Goal: Task Accomplishment & Management: Use online tool/utility

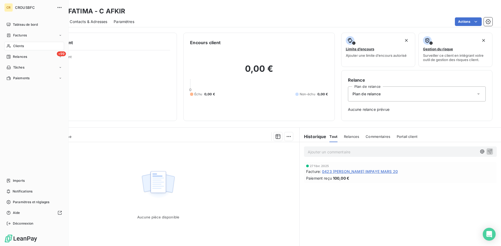
click at [20, 47] on span "Clients" at bounding box center [18, 46] width 11 height 5
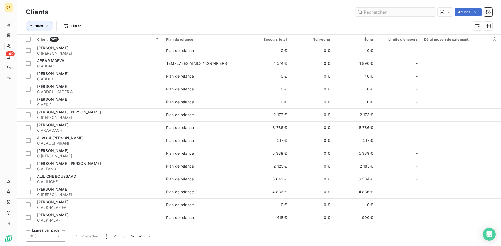
click at [369, 14] on input "text" at bounding box center [395, 12] width 80 height 9
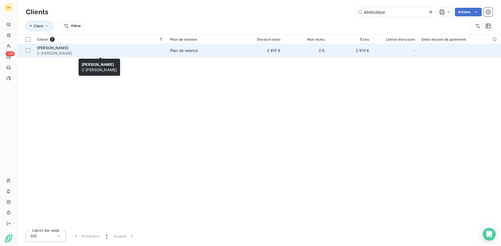
type input "abdoulaye"
click at [57, 51] on span "C [PERSON_NAME]" at bounding box center [100, 53] width 127 height 5
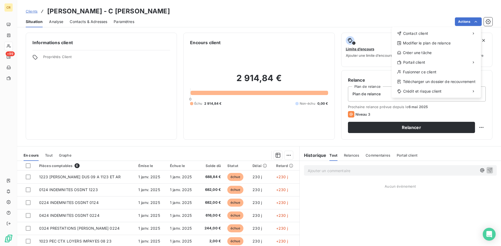
click at [477, 21] on html "CR +99 Clients [PERSON_NAME] - C [PERSON_NAME] Situation Analyse Contacts & Adr…" at bounding box center [250, 123] width 501 height 246
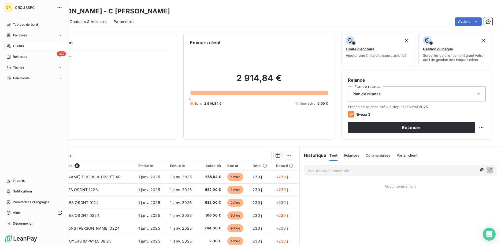
click at [12, 67] on html "CR CROUSBFC Tableau de bord Factures Clients +99 Relances Tâches Paiements Impo…" at bounding box center [250, 123] width 501 height 246
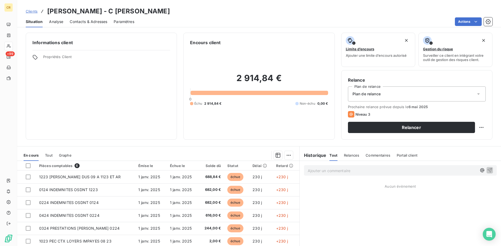
scroll to position [34, 0]
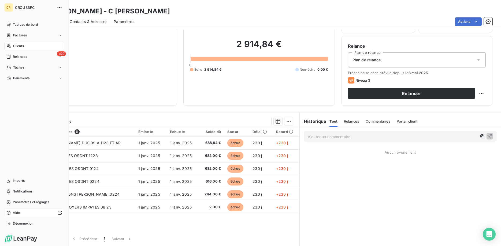
click at [18, 212] on span "Aide" at bounding box center [16, 213] width 7 height 5
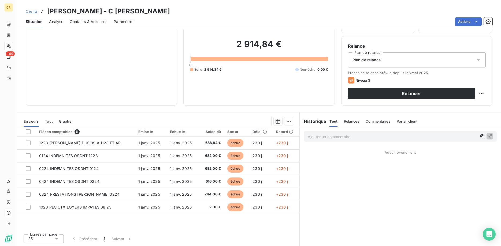
scroll to position [0, 0]
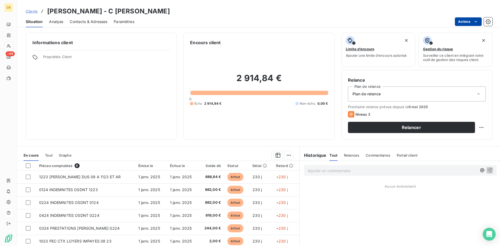
click at [477, 20] on html "CR +99 Clients [PERSON_NAME] - C [PERSON_NAME] Situation Analyse Contacts & Adr…" at bounding box center [250, 123] width 501 height 246
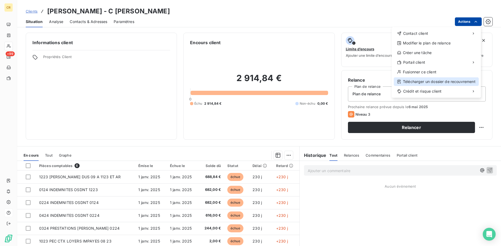
click at [421, 82] on div "Télécharger un dossier de recouvrement" at bounding box center [435, 81] width 85 height 9
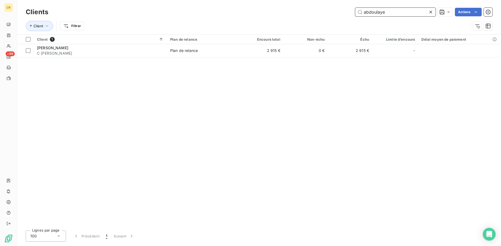
drag, startPoint x: 393, startPoint y: 11, endPoint x: 355, endPoint y: 11, distance: 38.0
click at [355, 11] on input "abdoulaye" at bounding box center [395, 12] width 80 height 9
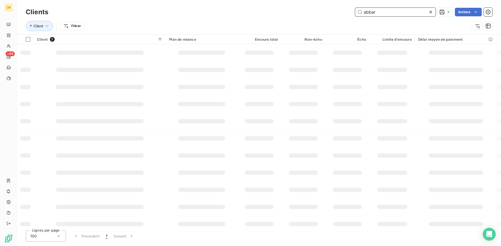
type input "abbar"
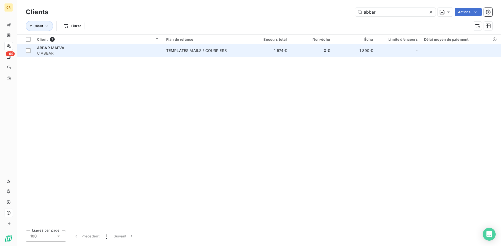
click at [109, 53] on span "C ABBAR" at bounding box center [98, 53] width 123 height 5
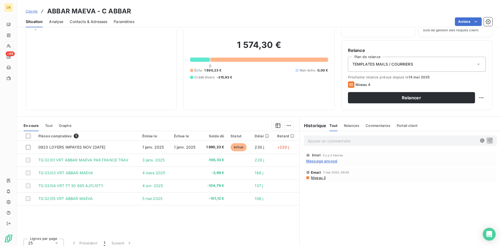
scroll to position [34, 0]
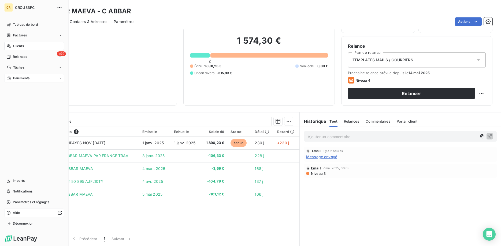
click at [58, 77] on div "Paiements" at bounding box center [34, 78] width 60 height 9
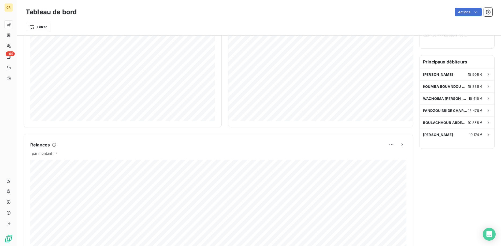
scroll to position [164, 0]
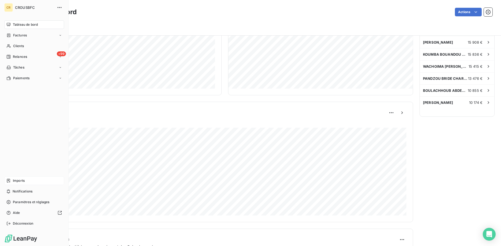
click at [23, 179] on span "Imports" at bounding box center [19, 180] width 12 height 5
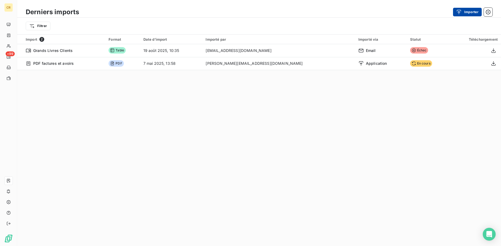
click at [464, 12] on button "Importer" at bounding box center [467, 12] width 29 height 9
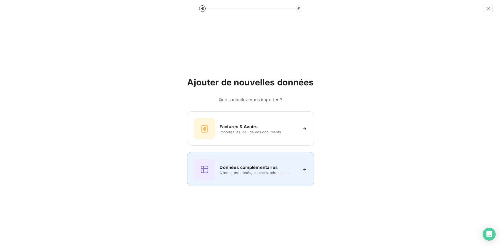
click at [258, 175] on div "Données complémentaires Clients, propriétés, contacts, adresses..." at bounding box center [250, 169] width 113 height 21
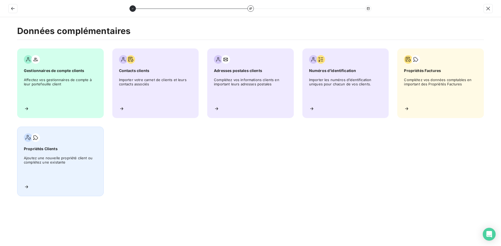
click at [40, 158] on span "Ajoutez une nouvelle propriété client ou complétez une existante" at bounding box center [60, 168] width 73 height 24
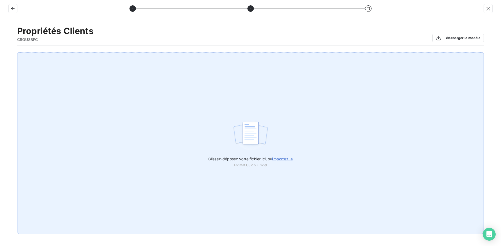
click at [290, 160] on span "importez le" at bounding box center [282, 159] width 21 height 5
click at [0, 53] on input "Glissez-déposez votre fichier ici, ou importez le" at bounding box center [0, 52] width 0 height 0
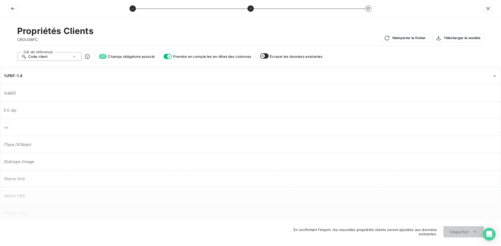
click at [75, 57] on icon at bounding box center [74, 56] width 5 height 5
click at [21, 76] on div at bounding box center [22, 76] width 5 height 5
click at [16, 95] on span "%âãÏÓ" at bounding box center [250, 93] width 493 height 5
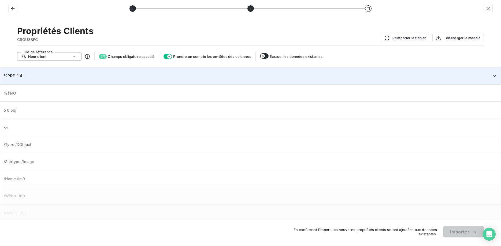
click at [18, 79] on div "%PDF-1.4" at bounding box center [251, 76] width 500 height 16
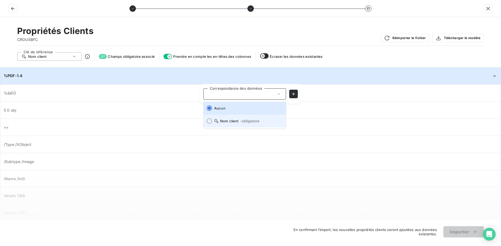
click at [211, 121] on div at bounding box center [209, 120] width 5 height 5
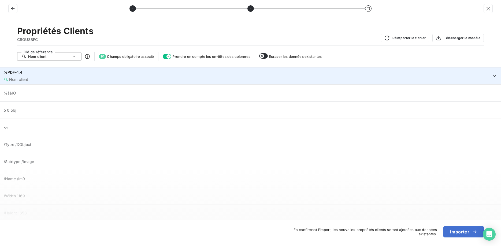
click at [34, 81] on div "Nom client" at bounding box center [248, 79] width 488 height 5
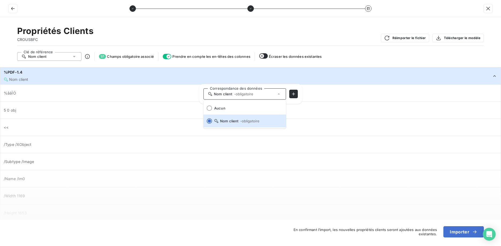
click at [240, 94] on span "- obligatoire" at bounding box center [244, 94] width 20 height 4
click at [293, 93] on icon "button" at bounding box center [293, 93] width 3 height 3
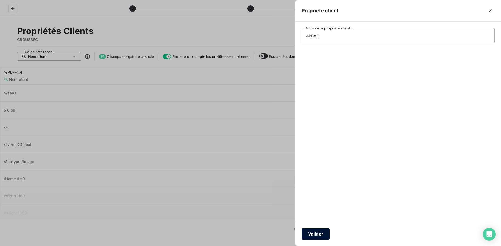
type input "ABBAR"
click at [308, 238] on button "Valider" at bounding box center [315, 233] width 28 height 11
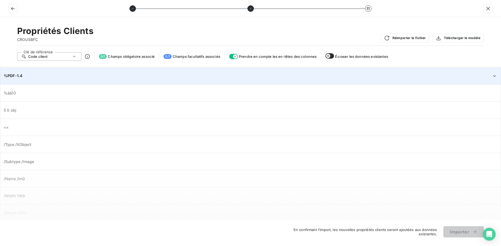
click at [17, 76] on span "%PDF-1.4" at bounding box center [13, 75] width 18 height 5
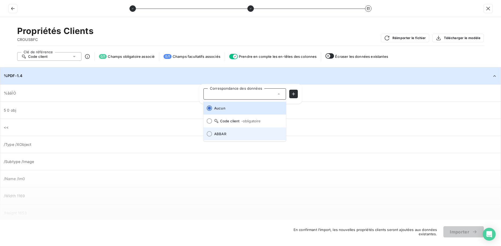
click at [208, 135] on div at bounding box center [209, 133] width 5 height 5
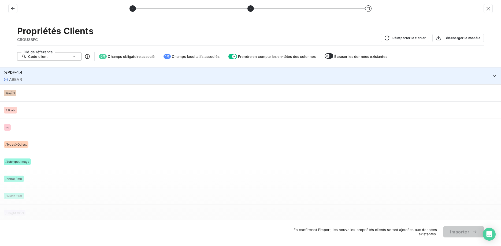
click at [9, 75] on div "%PDF-1.4" at bounding box center [248, 72] width 488 height 5
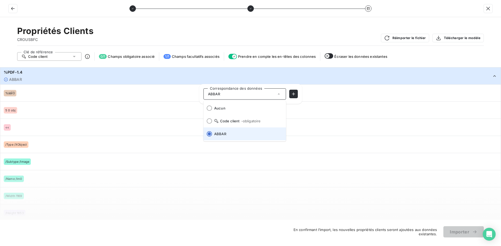
click at [209, 134] on div at bounding box center [209, 133] width 5 height 5
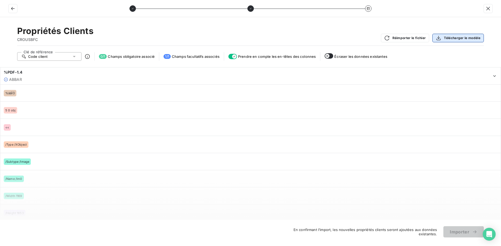
click at [452, 36] on button "Télécharger le modèle" at bounding box center [457, 38] width 51 height 9
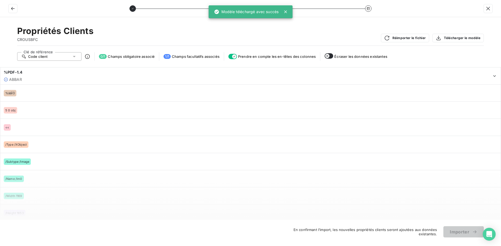
click at [483, 94] on span "%âãÏÓ" at bounding box center [250, 93] width 493 height 6
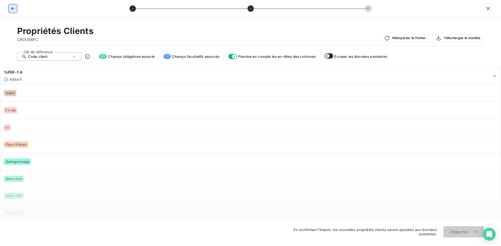
click at [13, 8] on icon "button" at bounding box center [12, 8] width 5 height 5
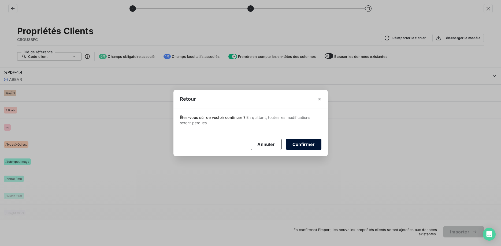
click at [305, 146] on button "Confirmer" at bounding box center [303, 144] width 35 height 11
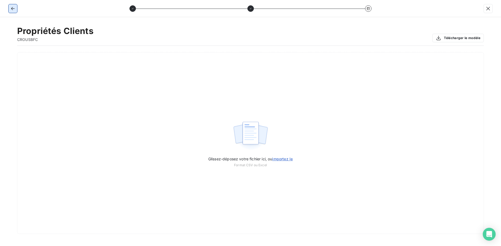
click at [12, 10] on icon "button" at bounding box center [12, 8] width 5 height 5
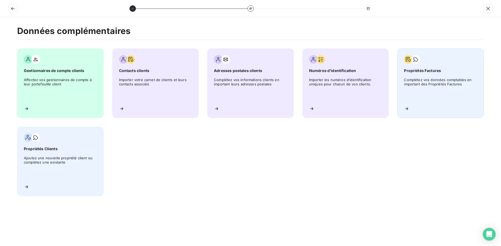
click at [442, 73] on span "Propriétés Factures" at bounding box center [440, 70] width 73 height 5
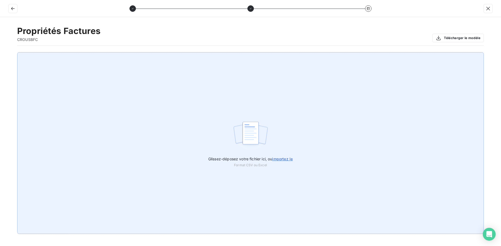
click at [279, 159] on span "importez le" at bounding box center [282, 159] width 21 height 5
click at [0, 53] on input "Glissez-déposez votre fichier ici, ou importez le" at bounding box center [0, 52] width 0 height 0
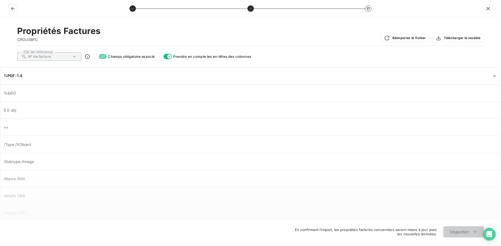
click at [75, 56] on icon at bounding box center [74, 56] width 3 height 1
click at [51, 56] on span "N° de facture" at bounding box center [39, 56] width 23 height 4
drag, startPoint x: 20, startPoint y: 163, endPoint x: 19, endPoint y: 149, distance: 13.7
click at [20, 162] on span "/Subtype /Image" at bounding box center [19, 161] width 30 height 5
click at [18, 139] on div "/Type /XObject" at bounding box center [251, 144] width 500 height 16
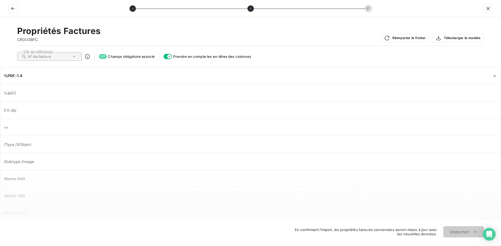
drag, startPoint x: 16, startPoint y: 117, endPoint x: 15, endPoint y: 105, distance: 11.8
click at [16, 115] on div "5 0 obj" at bounding box center [251, 110] width 500 height 16
click at [14, 98] on div "%âãÏÓ" at bounding box center [251, 93] width 500 height 16
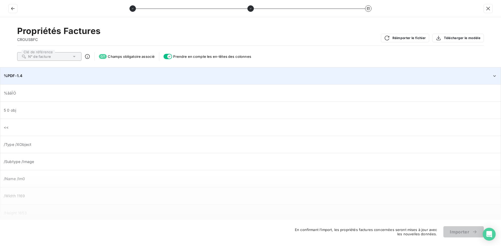
click at [14, 78] on span "%PDF-1.4" at bounding box center [13, 75] width 18 height 5
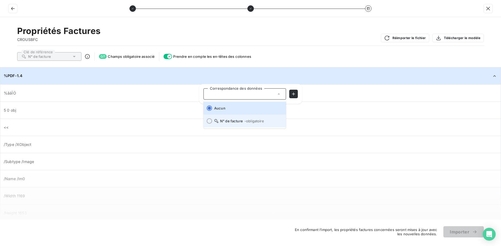
click at [207, 121] on span at bounding box center [207, 121] width 9 height 13
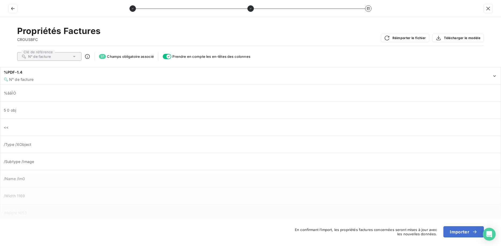
click at [54, 55] on div "N° de facture" at bounding box center [49, 56] width 64 height 9
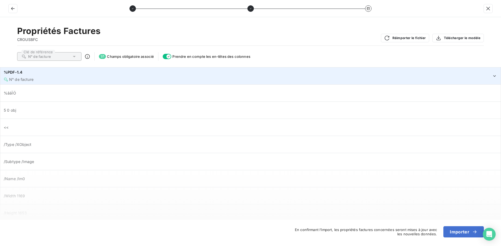
click at [29, 75] on div "%PDF-1.4" at bounding box center [248, 72] width 488 height 5
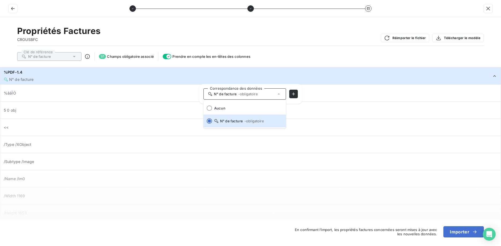
click at [231, 95] on span "N° de facture - obligatoire" at bounding box center [233, 94] width 50 height 4
click at [239, 95] on span "- obligatoire" at bounding box center [248, 94] width 20 height 4
click at [211, 108] on div at bounding box center [209, 108] width 5 height 5
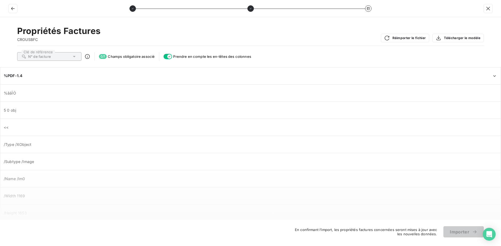
click at [472, 153] on td "/Type /XObject" at bounding box center [250, 144] width 500 height 17
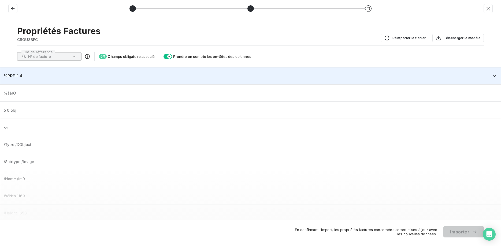
click at [20, 77] on span "%PDF-1.4" at bounding box center [13, 75] width 18 height 5
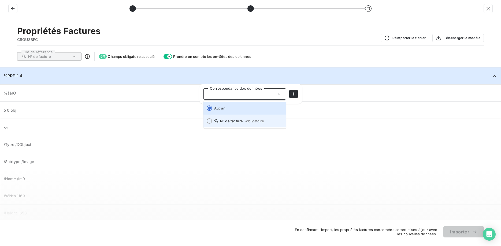
click at [213, 119] on li "N° de facture - obligatoire" at bounding box center [244, 121] width 83 height 13
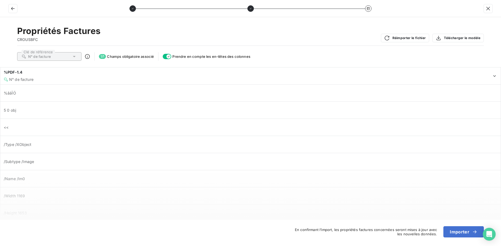
click at [45, 58] on span "N° de facture" at bounding box center [39, 56] width 23 height 4
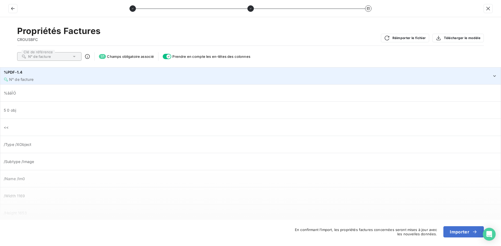
click at [24, 73] on div "%PDF-1.4" at bounding box center [248, 72] width 488 height 5
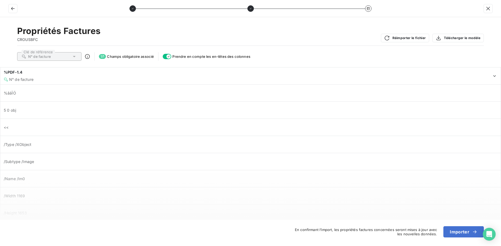
click at [328, 121] on div "<<" at bounding box center [251, 127] width 500 height 16
click at [461, 231] on button "Importer" at bounding box center [463, 231] width 40 height 11
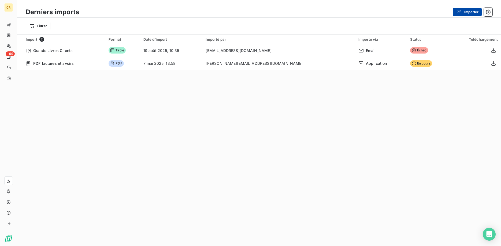
click at [464, 9] on button "Importer" at bounding box center [467, 12] width 29 height 9
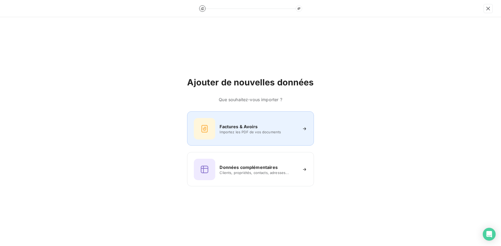
click at [237, 129] on h6 "Factures & Avoirs" at bounding box center [238, 126] width 38 height 6
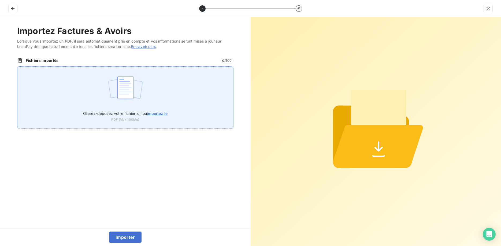
click at [163, 113] on span "importez le" at bounding box center [157, 113] width 21 height 5
click at [17, 67] on input "Glissez-déposez votre fichier ici, ou importez le" at bounding box center [17, 66] width 0 height 0
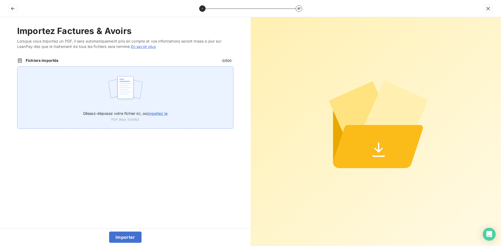
type input "C:\fakepath\ABBAR DOC FRANCE TRAVAIL 2025.pdf"
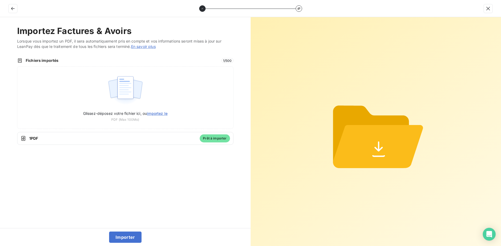
click at [39, 139] on span "1 PDF" at bounding box center [112, 138] width 167 height 5
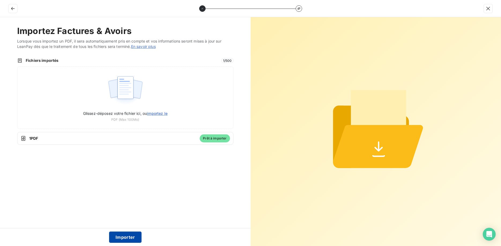
click at [119, 237] on button "Importer" at bounding box center [125, 237] width 32 height 11
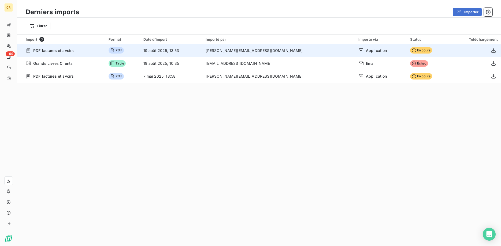
click at [65, 49] on span "PDF factures et avoirs" at bounding box center [53, 50] width 40 height 5
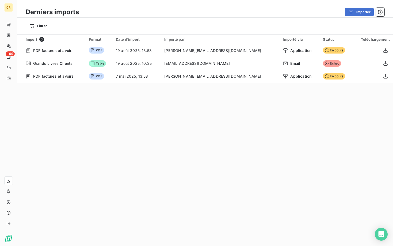
click at [35, 154] on div "Derniers imports Importer Filtrer Import 3 Format Date d’import Importé par Imp…" at bounding box center [205, 123] width 376 height 246
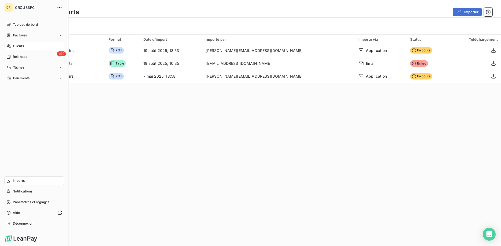
click at [19, 47] on span "Clients" at bounding box center [18, 46] width 11 height 5
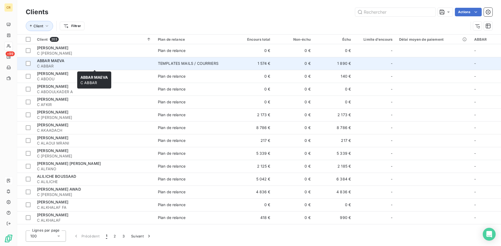
click at [62, 62] on span "ABBAR MAEVA" at bounding box center [51, 60] width 28 height 5
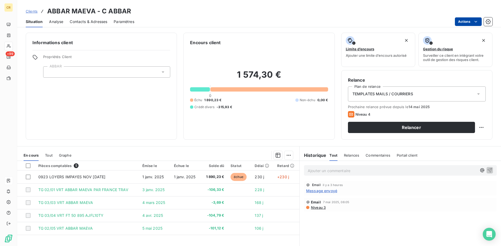
click at [476, 19] on html "CR +99 Clients ABBAR MAEVA - C ABBAR Situation Analyse Contacts & Adresses Para…" at bounding box center [250, 123] width 501 height 246
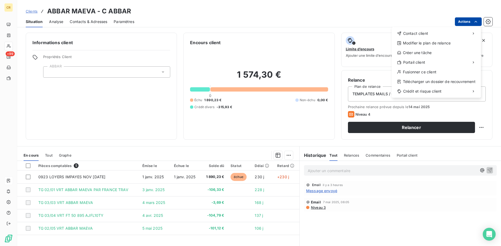
click at [6, 141] on html "CR +99 Clients ABBAR MAEVA - C ABBAR Situation Analyse Contacts & Adresses Para…" at bounding box center [250, 123] width 501 height 246
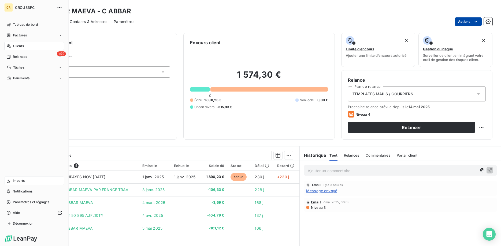
click at [17, 183] on span "Imports" at bounding box center [19, 180] width 12 height 5
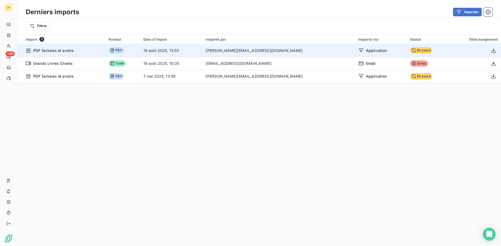
click at [178, 51] on td "19 août 2025, 13:53" at bounding box center [171, 50] width 62 height 13
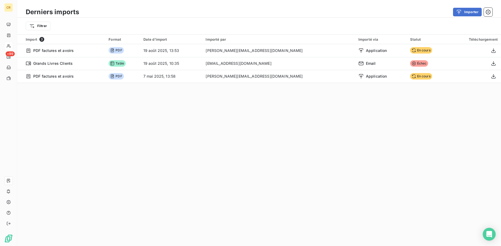
click at [42, 40] on span "3" at bounding box center [41, 39] width 5 height 5
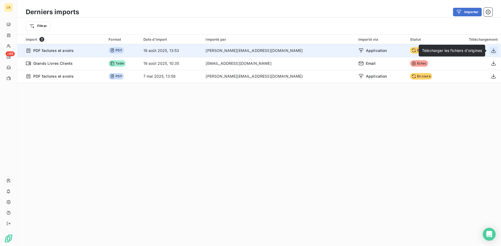
click at [492, 52] on icon "button" at bounding box center [492, 50] width 5 height 5
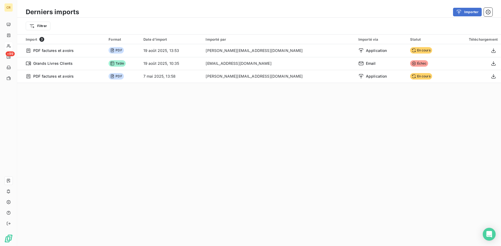
click at [177, 152] on div "Derniers imports Importer Filtrer Import 3 Format Date d’import Importé par Imp…" at bounding box center [258, 123] width 483 height 246
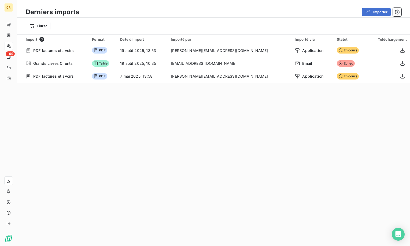
click at [62, 104] on div "Derniers imports Importer Filtrer Import 3 Format Date d’import Importé par Imp…" at bounding box center [213, 123] width 392 height 246
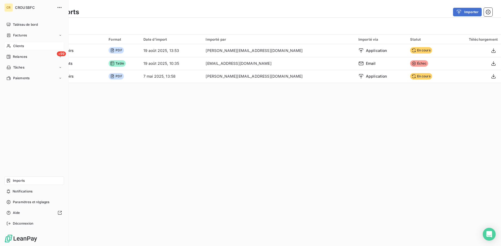
click at [20, 46] on span "Clients" at bounding box center [18, 46] width 11 height 5
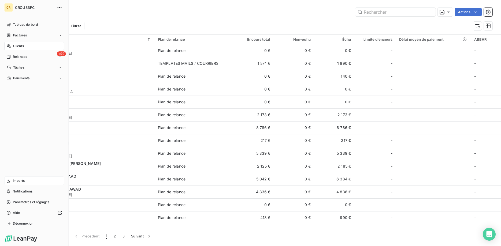
click at [23, 182] on span "Imports" at bounding box center [19, 180] width 12 height 5
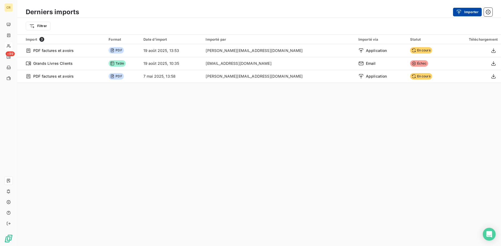
click at [462, 12] on div "button" at bounding box center [460, 11] width 8 height 5
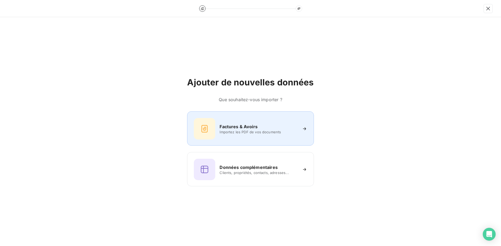
click at [249, 132] on span "Importez les PDF de vos documents" at bounding box center [258, 132] width 78 height 4
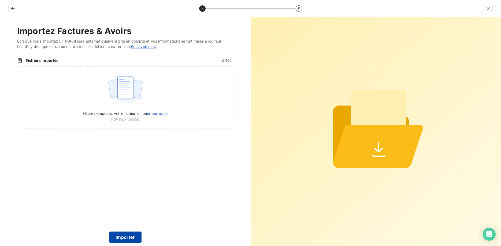
click at [123, 240] on button "Importer" at bounding box center [125, 237] width 32 height 11
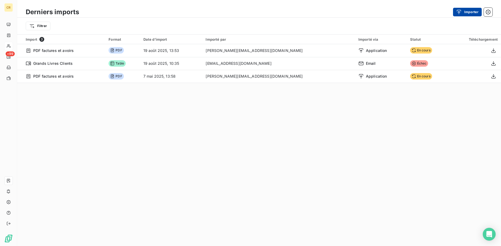
click at [466, 13] on button "Importer" at bounding box center [467, 12] width 29 height 9
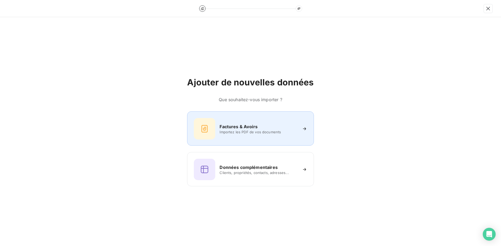
click at [271, 132] on span "Importez les PDF de vos documents" at bounding box center [258, 132] width 78 height 4
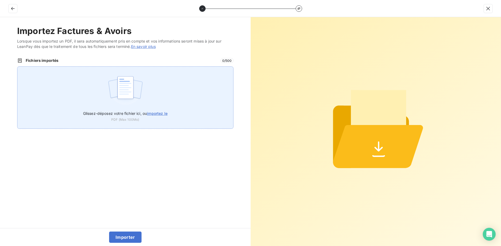
click at [165, 114] on span "importez le" at bounding box center [157, 113] width 21 height 5
click at [17, 67] on input "Glissez-déposez votre fichier ici, ou importez le" at bounding box center [17, 66] width 0 height 0
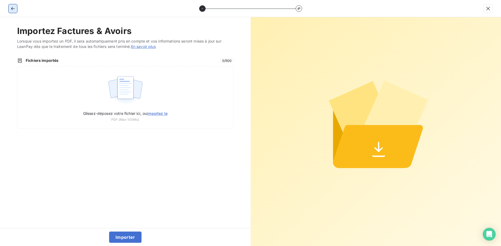
click at [12, 8] on icon "button" at bounding box center [12, 8] width 5 height 5
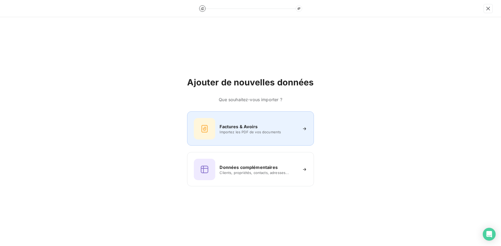
click at [230, 136] on div "Factures & Avoirs Importez les PDF de vos documents" at bounding box center [250, 128] width 113 height 21
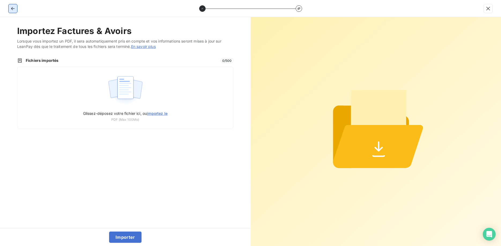
click at [13, 10] on icon "button" at bounding box center [12, 8] width 3 height 3
click at [13, 10] on div at bounding box center [250, 8] width 501 height 17
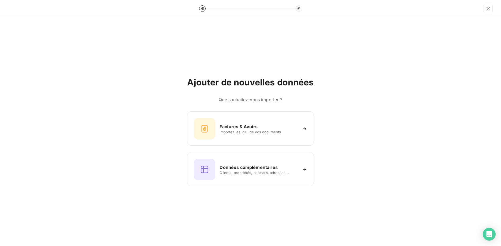
click at [13, 10] on div at bounding box center [250, 8] width 501 height 17
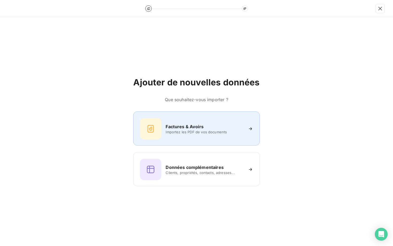
click at [186, 131] on span "Importez les PDF de vos documents" at bounding box center [205, 132] width 78 height 4
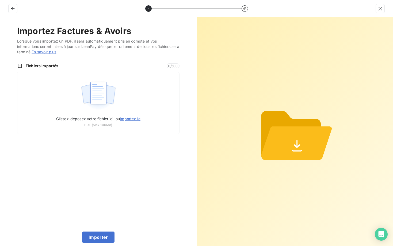
drag, startPoint x: 160, startPoint y: 170, endPoint x: 152, endPoint y: 183, distance: 15.3
click at [162, 170] on div "Importez Factures & Avoirs Lorsque vous importez un PDF, il sera automatiquemen…" at bounding box center [98, 122] width 197 height 211
click at [43, 66] on span "Fichiers importés" at bounding box center [95, 65] width 138 height 5
click at [43, 69] on div "Fichiers importés 0 / 500 Glissez-déposez votre fichier ici, ou importez le PDF…" at bounding box center [98, 98] width 163 height 71
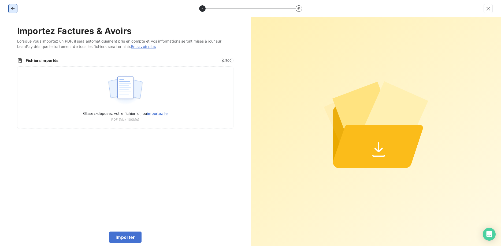
click at [12, 10] on icon "button" at bounding box center [12, 8] width 5 height 5
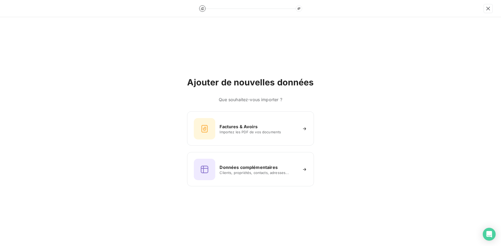
click at [13, 10] on div at bounding box center [250, 8] width 501 height 17
click at [119, 58] on div "Ajouter de nouvelles données Que souhaitez-vous importer ? Factures & Avoirs Im…" at bounding box center [250, 131] width 501 height 229
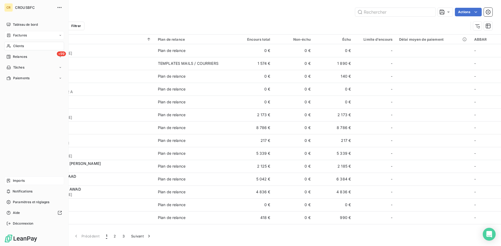
click at [56, 36] on div "Factures" at bounding box center [34, 35] width 60 height 9
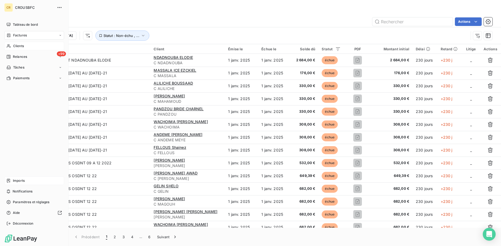
click at [21, 181] on span "Imports" at bounding box center [19, 180] width 12 height 5
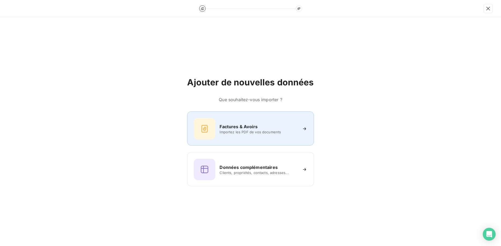
click at [249, 127] on h6 "Factures & Avoirs" at bounding box center [238, 126] width 38 height 6
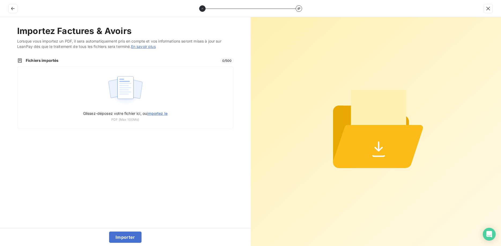
click at [221, 58] on div "Fichiers importés 0 / 500" at bounding box center [125, 60] width 216 height 5
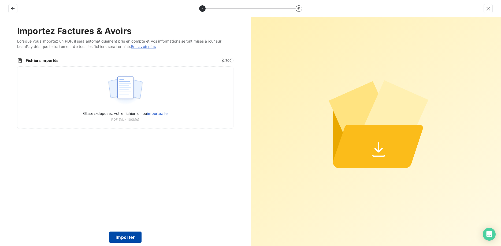
click at [130, 240] on button "Importer" at bounding box center [125, 237] width 32 height 11
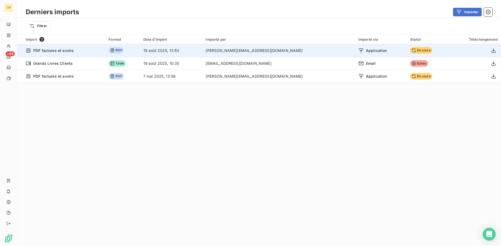
click at [366, 50] on span "Application" at bounding box center [376, 50] width 21 height 5
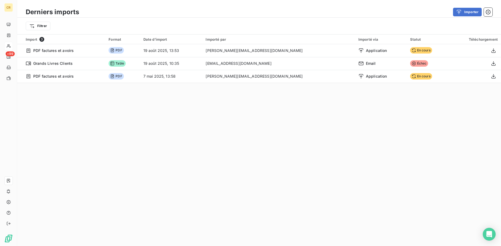
click at [141, 166] on div "Derniers imports Importer Filtrer Import 3 Format Date d’import Importé par Imp…" at bounding box center [258, 123] width 483 height 246
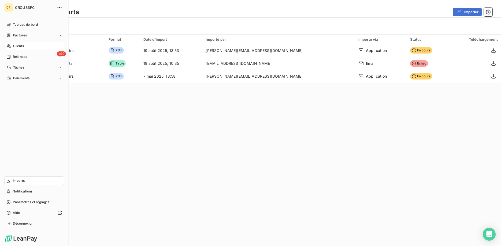
click at [17, 181] on span "Imports" at bounding box center [19, 180] width 12 height 5
click at [19, 181] on span "Imports" at bounding box center [19, 180] width 12 height 5
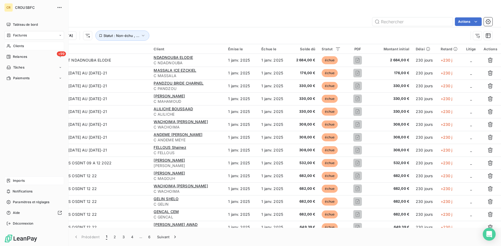
click at [19, 181] on span "Imports" at bounding box center [19, 180] width 12 height 5
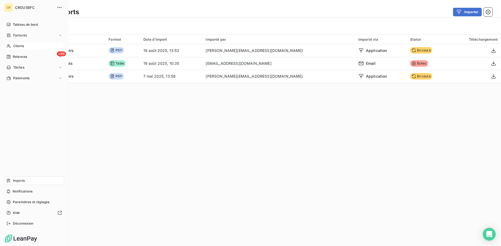
click at [21, 43] on div "Clients" at bounding box center [34, 46] width 60 height 9
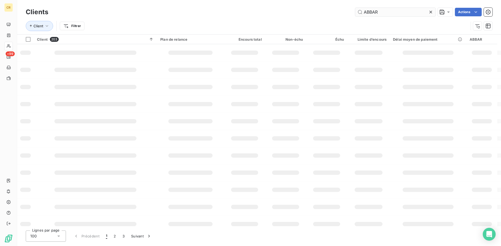
type input "ABBAR"
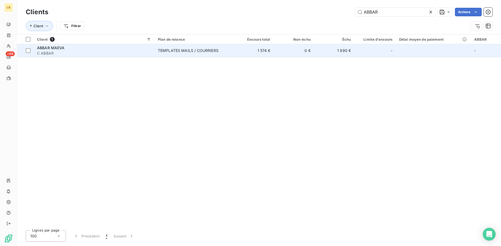
click at [73, 47] on div "ABBAR MAEVA" at bounding box center [94, 47] width 114 height 5
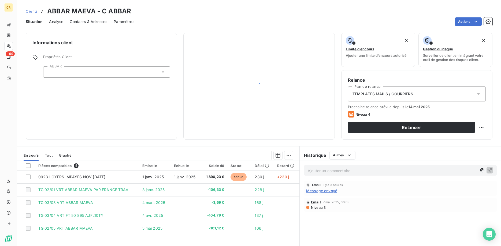
click at [73, 47] on div "Informations client Propriétés Client ABBAR" at bounding box center [101, 86] width 151 height 107
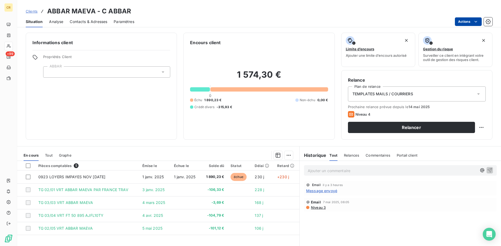
click at [476, 21] on html "CR +99 Clients ABBAR MAEVA - C ABBAR Situation Analyse Contacts & Adresses Para…" at bounding box center [250, 123] width 501 height 246
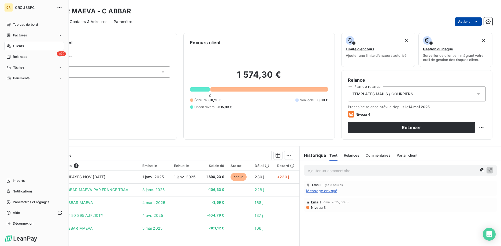
click at [9, 224] on html "CR CROUSBFC Tableau de bord Factures Clients +99 Relances Tâches Paiements Impo…" at bounding box center [250, 123] width 501 height 246
click at [18, 181] on span "Imports" at bounding box center [19, 180] width 12 height 5
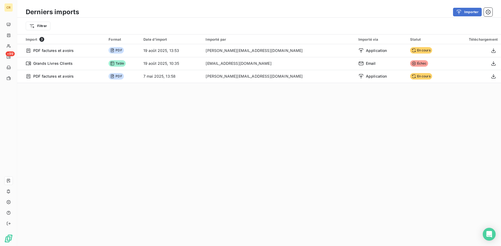
click at [245, 165] on div "Derniers imports Importer Filtrer Import 3 Format Date d’import Importé par Imp…" at bounding box center [258, 123] width 483 height 246
click at [468, 9] on button "Importer" at bounding box center [467, 12] width 29 height 9
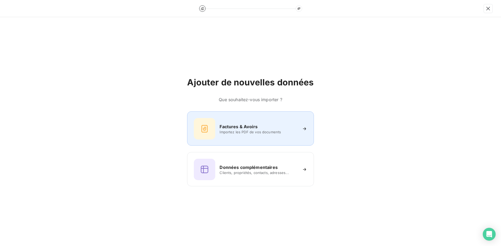
click at [234, 133] on span "Importez les PDF de vos documents" at bounding box center [258, 132] width 78 height 4
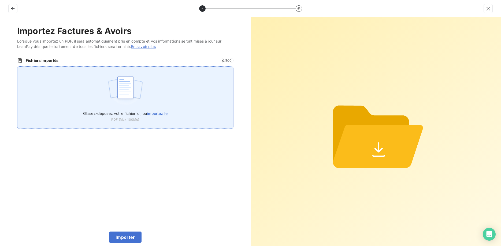
click at [160, 114] on span "importez le" at bounding box center [157, 113] width 21 height 5
click at [17, 67] on input "Glissez-déposez votre fichier ici, ou importez le" at bounding box center [17, 66] width 0 height 0
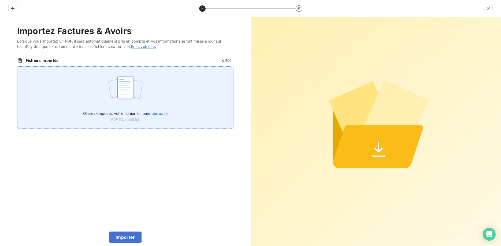
type input "C:\fakepath\ABBAR DOC FRANCE TRAVAIL 2025.pdf"
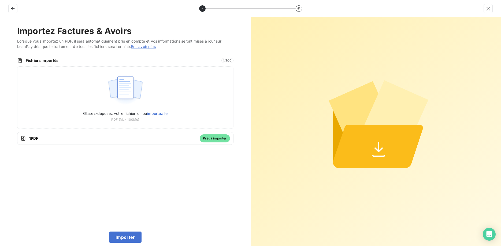
click at [219, 138] on span "Prêt à importer" at bounding box center [215, 138] width 30 height 8
click at [120, 235] on button "Importer" at bounding box center [125, 237] width 32 height 11
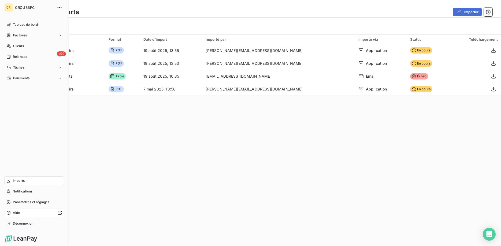
click at [16, 212] on span "Aide" at bounding box center [16, 213] width 7 height 5
click at [22, 181] on span "Imports" at bounding box center [19, 180] width 12 height 5
click at [20, 182] on span "Imports" at bounding box center [19, 180] width 12 height 5
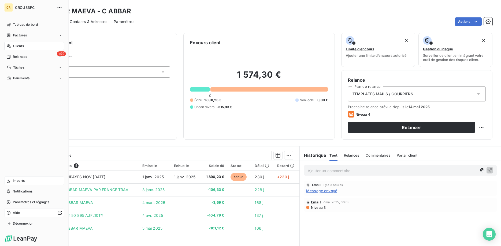
click at [17, 182] on span "Imports" at bounding box center [19, 180] width 12 height 5
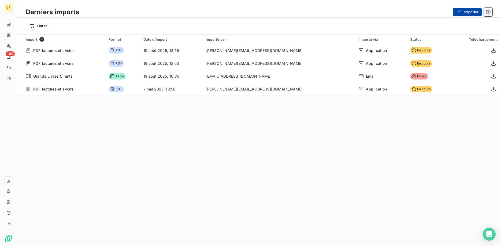
click at [462, 12] on div "button" at bounding box center [460, 11] width 8 height 5
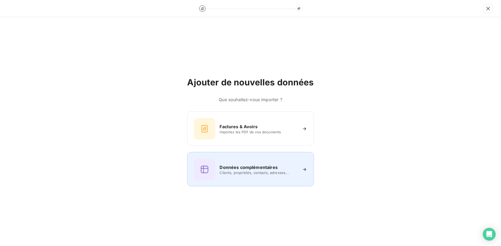
click at [257, 169] on h6 "Données complémentaires" at bounding box center [248, 167] width 58 height 6
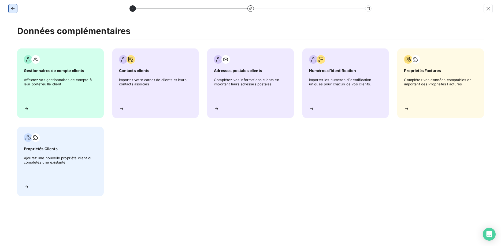
click at [15, 9] on icon "button" at bounding box center [12, 8] width 5 height 5
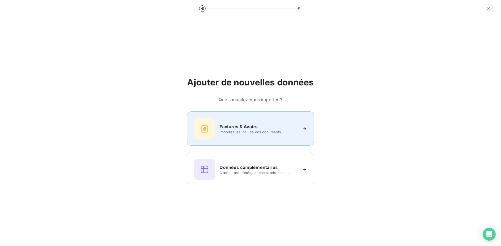
click at [263, 140] on div "Factures & Avoirs Importez les PDF de vos documents" at bounding box center [250, 128] width 126 height 34
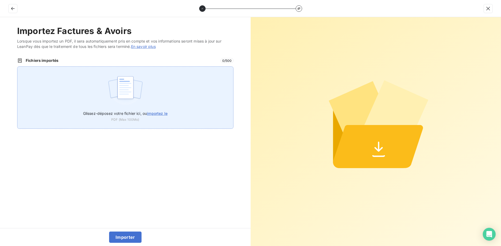
click at [133, 88] on img at bounding box center [125, 90] width 36 height 34
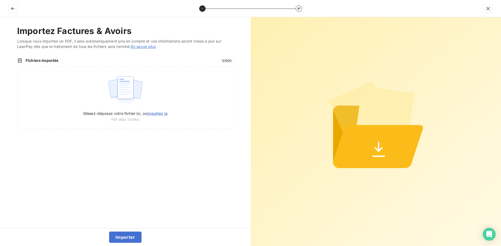
click at [370, 163] on icon at bounding box center [378, 146] width 90 height 43
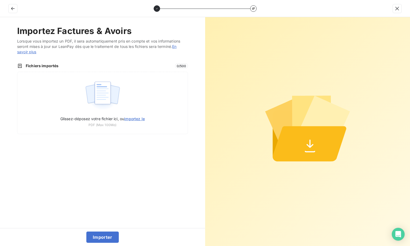
click at [13, 90] on div "Importez Factures & Avoirs Lorsque vous importez un PDF, il sera automatiquemen…" at bounding box center [102, 122] width 205 height 211
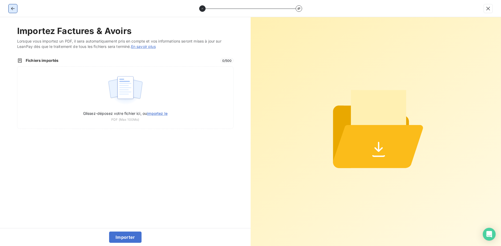
click at [14, 6] on icon "button" at bounding box center [12, 8] width 5 height 5
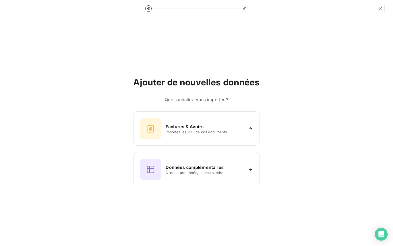
click at [13, 31] on div "Ajouter de nouvelles données Que souhaitez-vous importer ? Factures & Avoirs Im…" at bounding box center [196, 131] width 393 height 229
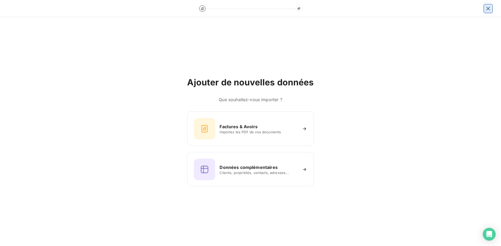
click at [486, 8] on icon "button" at bounding box center [487, 8] width 5 height 5
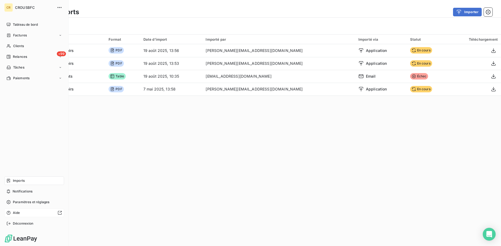
click at [14, 216] on div "Aide" at bounding box center [34, 213] width 60 height 9
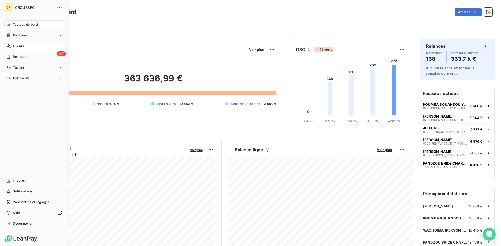
click at [17, 45] on span "Clients" at bounding box center [18, 46] width 11 height 5
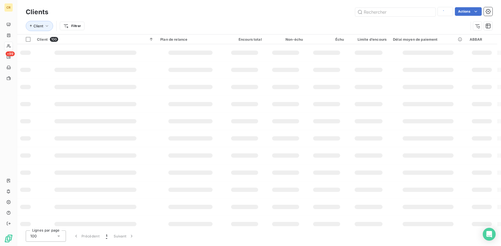
type input "ABBAR"
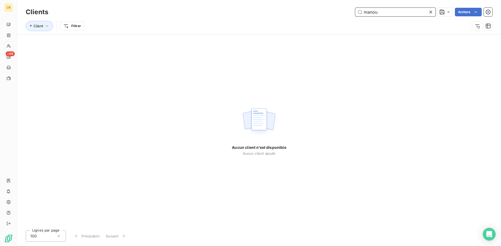
drag, startPoint x: 401, startPoint y: 11, endPoint x: 347, endPoint y: 12, distance: 54.4
click at [355, 12] on input "manou" at bounding box center [395, 12] width 80 height 9
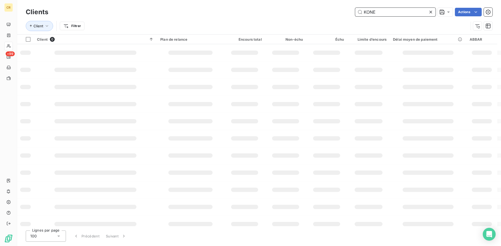
type input "KONE"
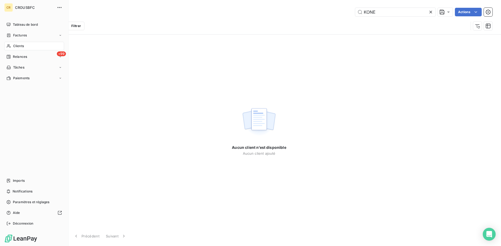
click at [20, 49] on div "Clients" at bounding box center [34, 46] width 60 height 9
click at [20, 46] on span "Clients" at bounding box center [18, 46] width 11 height 5
click at [40, 45] on div "Clients" at bounding box center [34, 46] width 60 height 9
click at [25, 57] on span "Relances" at bounding box center [20, 56] width 14 height 5
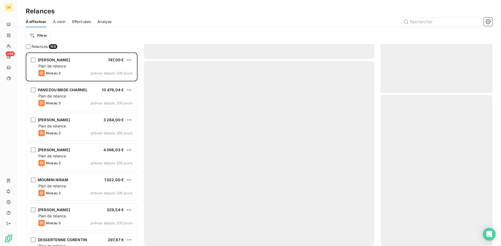
scroll to position [194, 112]
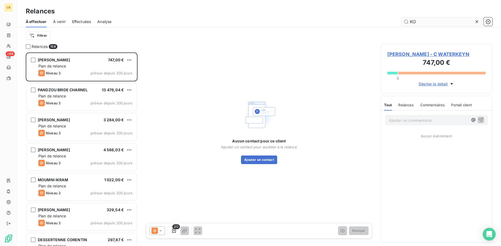
type input "KO"
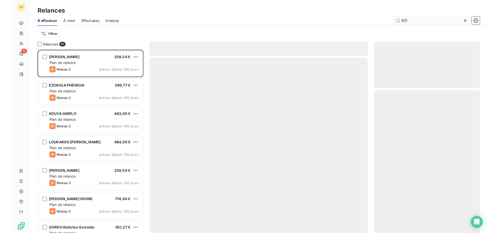
scroll to position [194, 112]
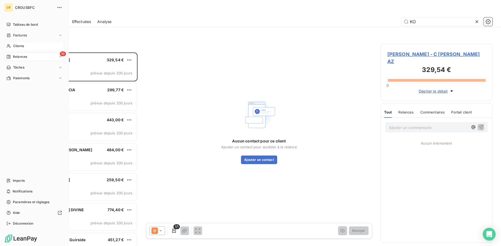
click at [23, 48] on span "Clients" at bounding box center [18, 46] width 11 height 5
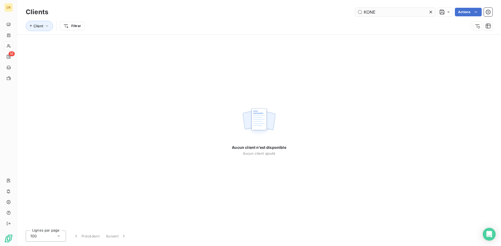
click at [393, 10] on input "KONE" at bounding box center [395, 12] width 80 height 9
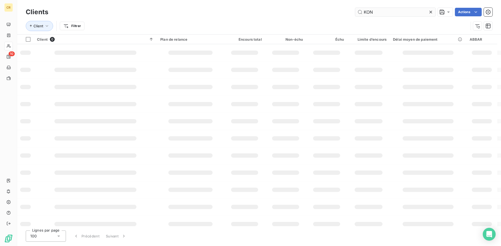
type input "KON"
